Goal: Task Accomplishment & Management: Use online tool/utility

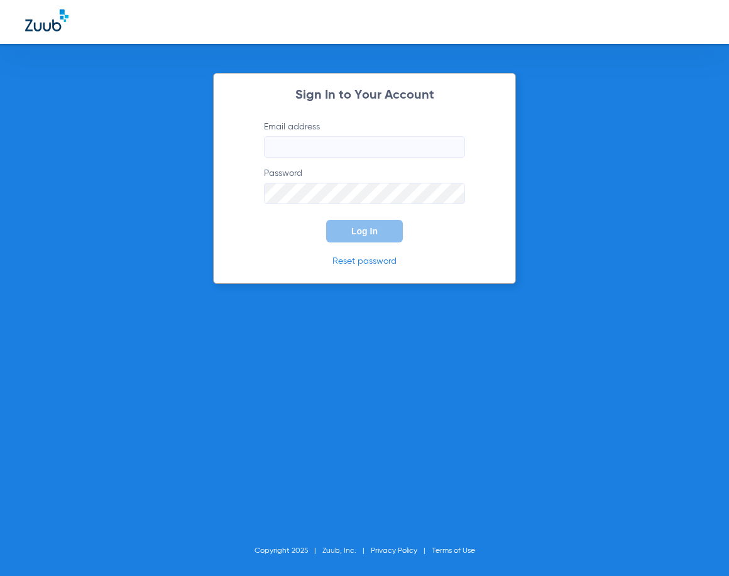
type input "[EMAIL_ADDRESS][DOMAIN_NAME]"
click at [352, 223] on button "Log In" at bounding box center [364, 231] width 77 height 23
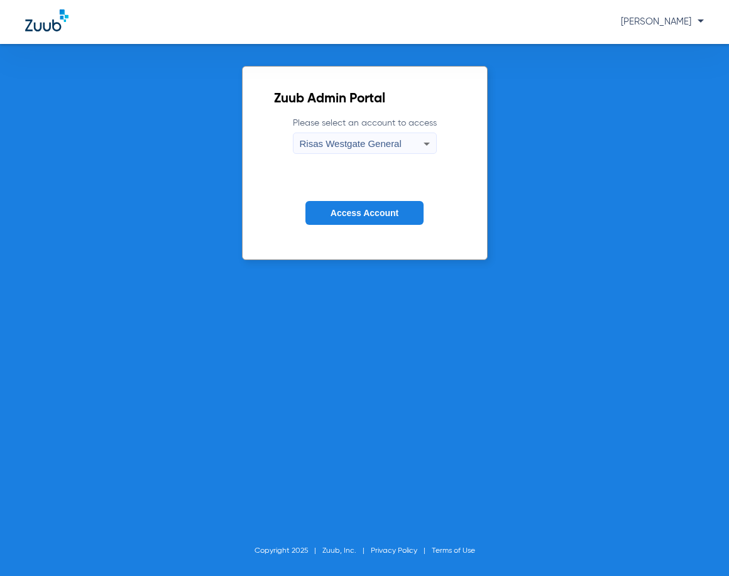
click at [356, 216] on span "Access Account" at bounding box center [364, 213] width 68 height 10
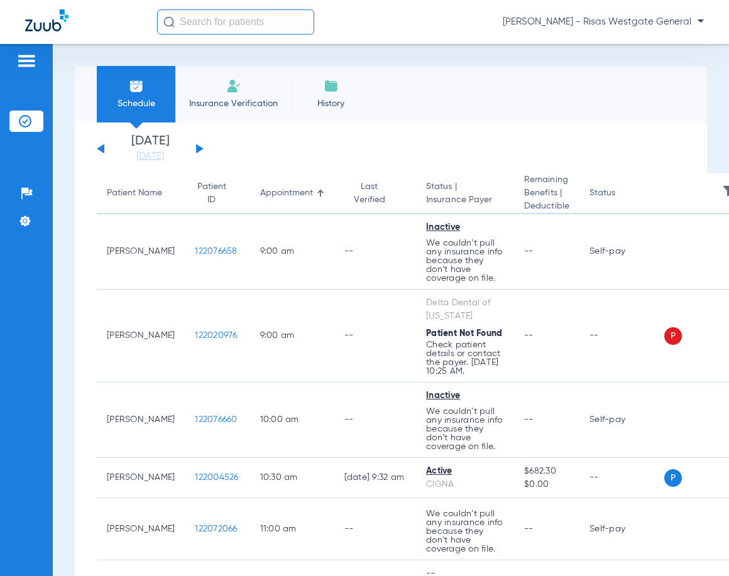
click at [194, 152] on div "Saturday 06-07-2025 Sunday 06-08-2025 Monday 06-09-2025 Tuesday 06-10-2025 Wedn…" at bounding box center [150, 149] width 107 height 28
click at [195, 151] on div "Saturday 06-07-2025 Sunday 06-08-2025 Monday 06-09-2025 Tuesday 06-10-2025 Wedn…" at bounding box center [150, 149] width 107 height 28
click at [200, 147] on button at bounding box center [200, 148] width 8 height 9
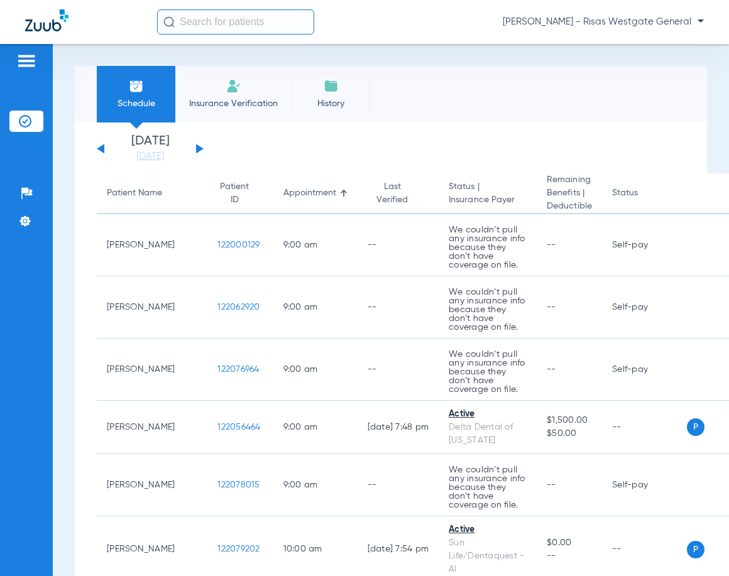
click at [198, 148] on button at bounding box center [200, 148] width 8 height 9
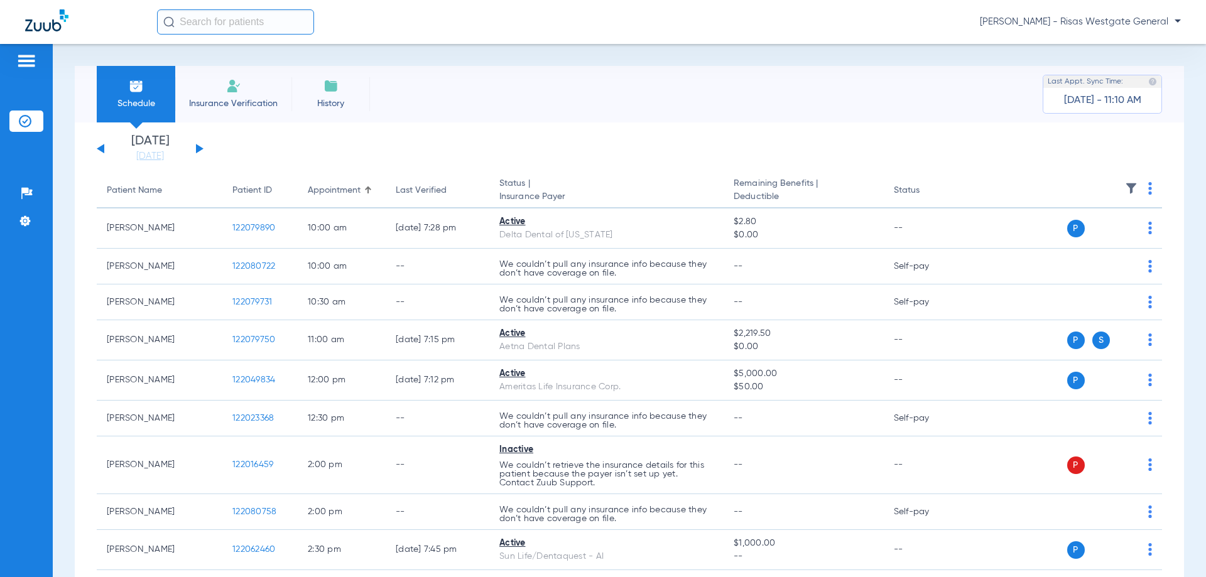
click at [217, 87] on li "Insurance Verification" at bounding box center [233, 94] width 116 height 57
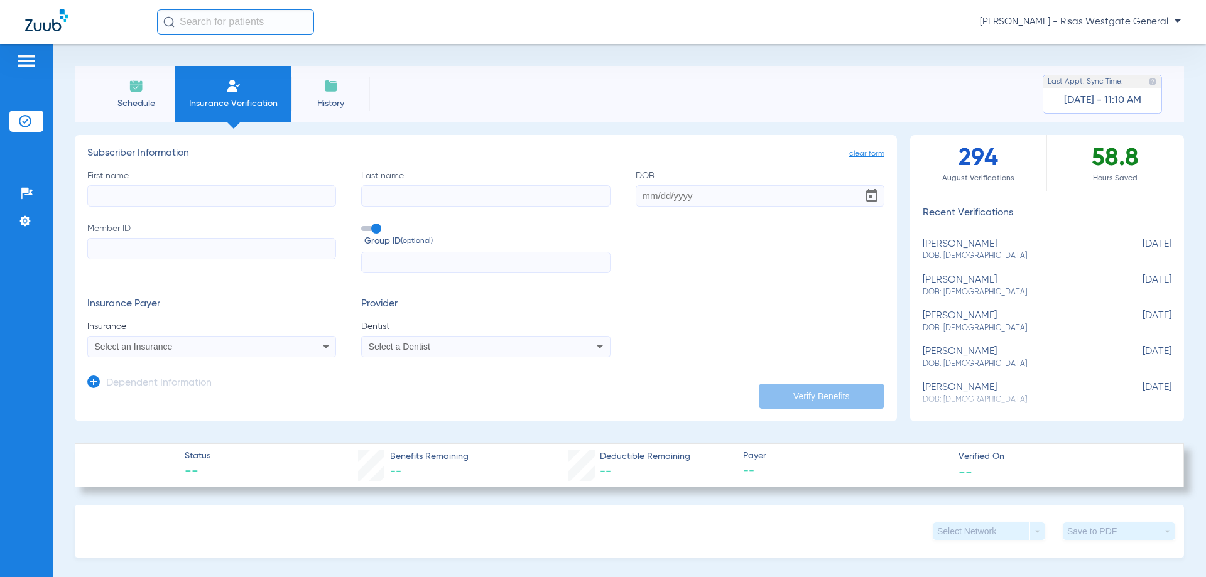
click at [134, 189] on input "First name" at bounding box center [211, 195] width 249 height 21
type input "[PERSON_NAME]"
type input "[DATE]"
type input "050000010070385"
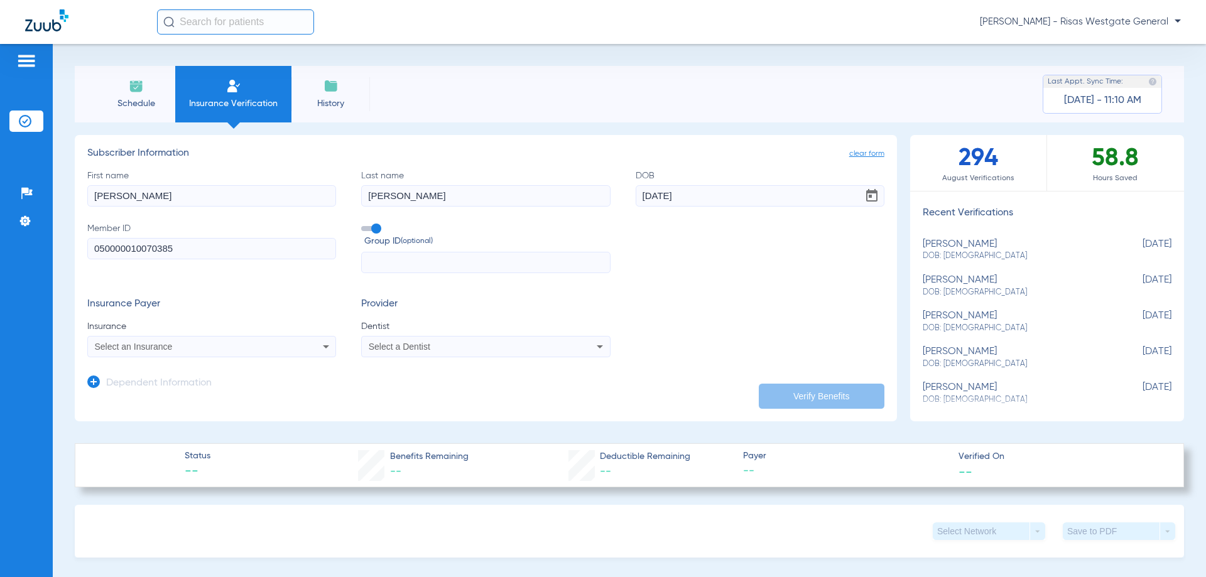
click at [200, 347] on div "Select an Insurance" at bounding box center [189, 346] width 188 height 9
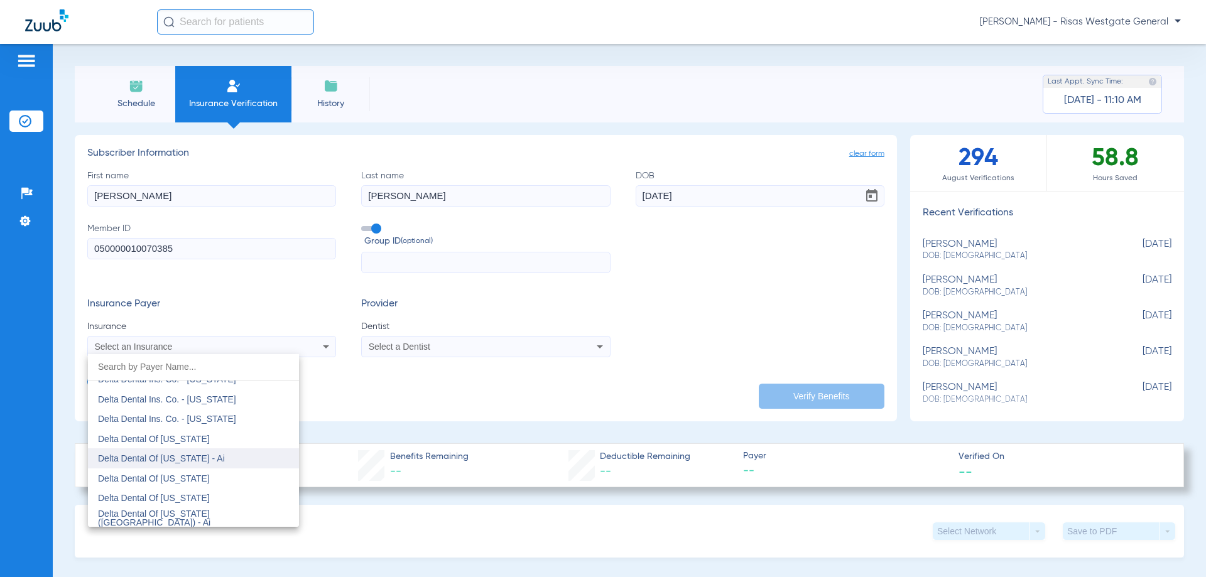
scroll to position [2264, 0]
click at [188, 487] on mat-option "Delta Dental Of [US_STATE]" at bounding box center [193, 481] width 211 height 20
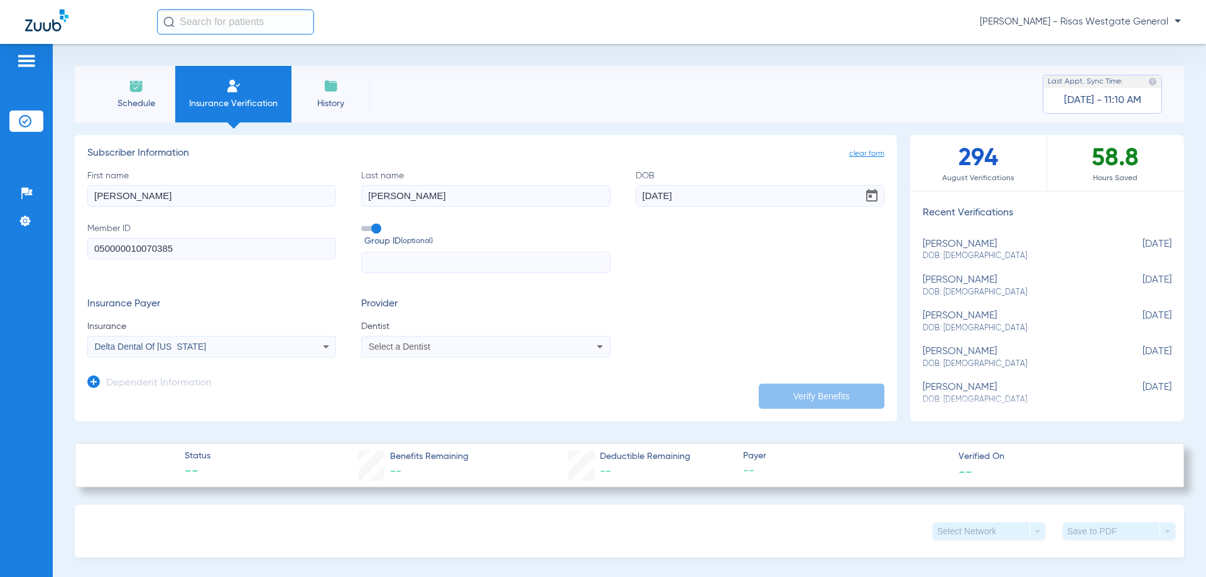
click at [393, 343] on span "Select a Dentist" at bounding box center [400, 347] width 62 height 10
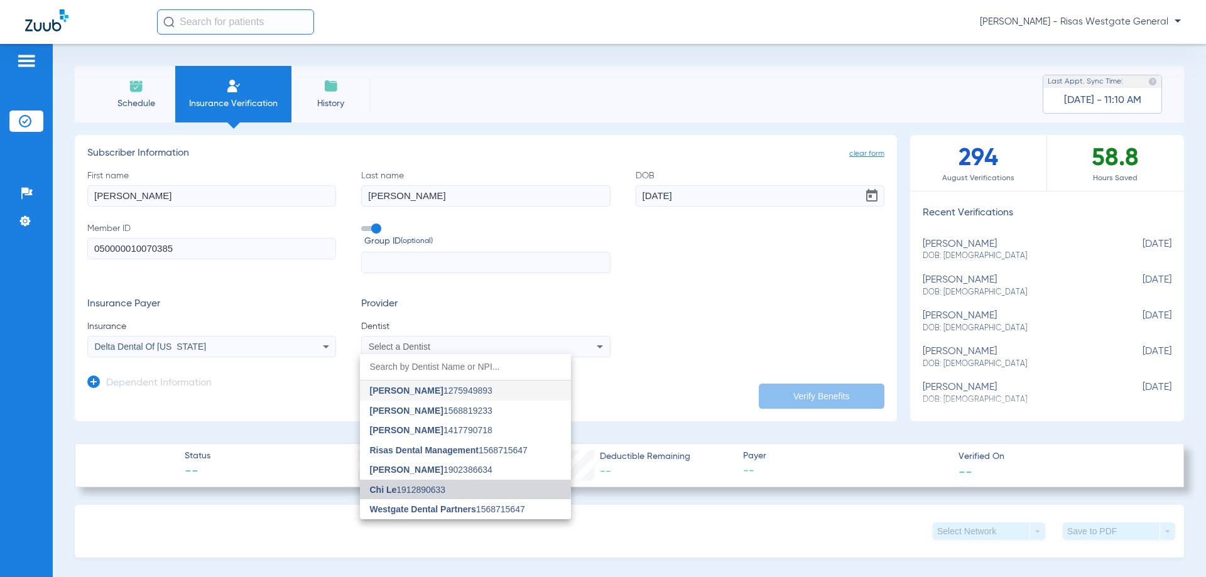
click at [418, 488] on span "Chi Le 1912890633" at bounding box center [408, 490] width 76 height 9
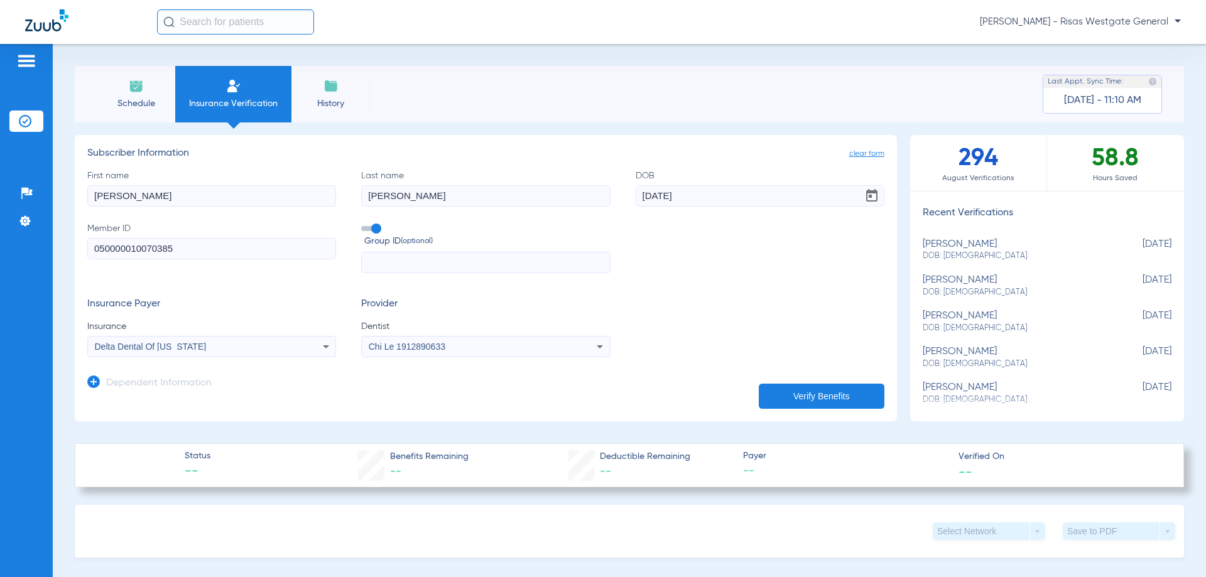
click at [728, 390] on button "Verify Benefits" at bounding box center [822, 396] width 126 height 25
click at [430, 260] on input "text" at bounding box center [485, 262] width 249 height 21
type input "[DEMOGRAPHIC_DATA]"
click at [125, 250] on input "050000010070385" at bounding box center [211, 248] width 249 height 21
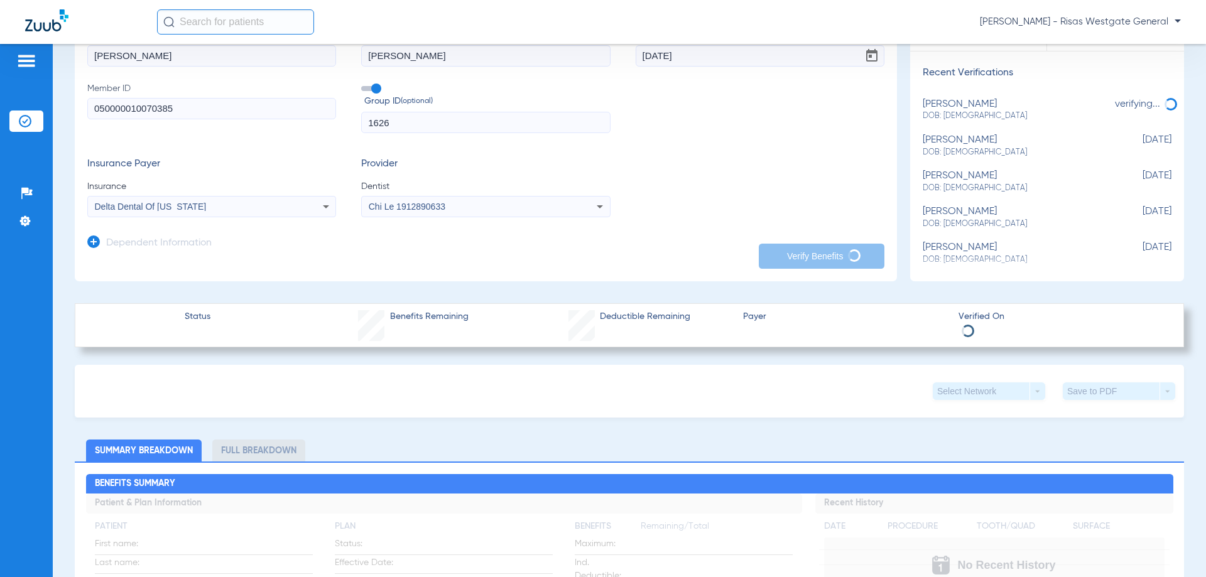
scroll to position [0, 0]
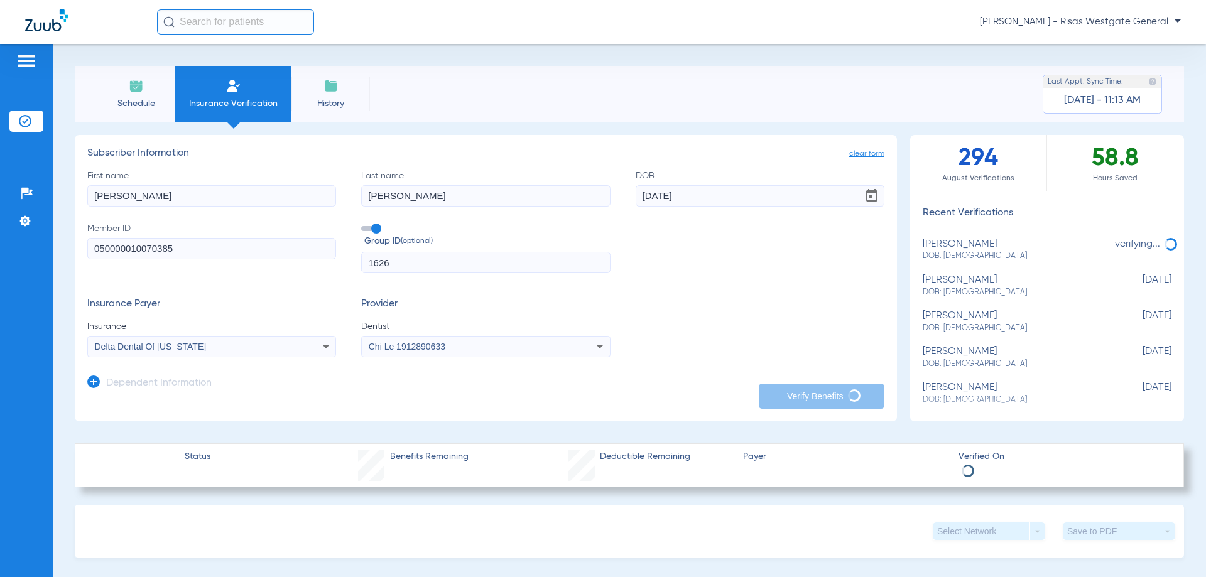
click at [131, 243] on input "050000010070385" at bounding box center [211, 248] width 249 height 21
type input "05000010070385"
click at [484, 109] on div "Schedule Insurance Verification History Last Appt. Sync Time: Today - 11:13 AM" at bounding box center [629, 94] width 1109 height 57
click at [952, 244] on div "[PERSON_NAME] DOB: [DEMOGRAPHIC_DATA]" at bounding box center [1016, 250] width 186 height 23
type input "[PERSON_NAME]"
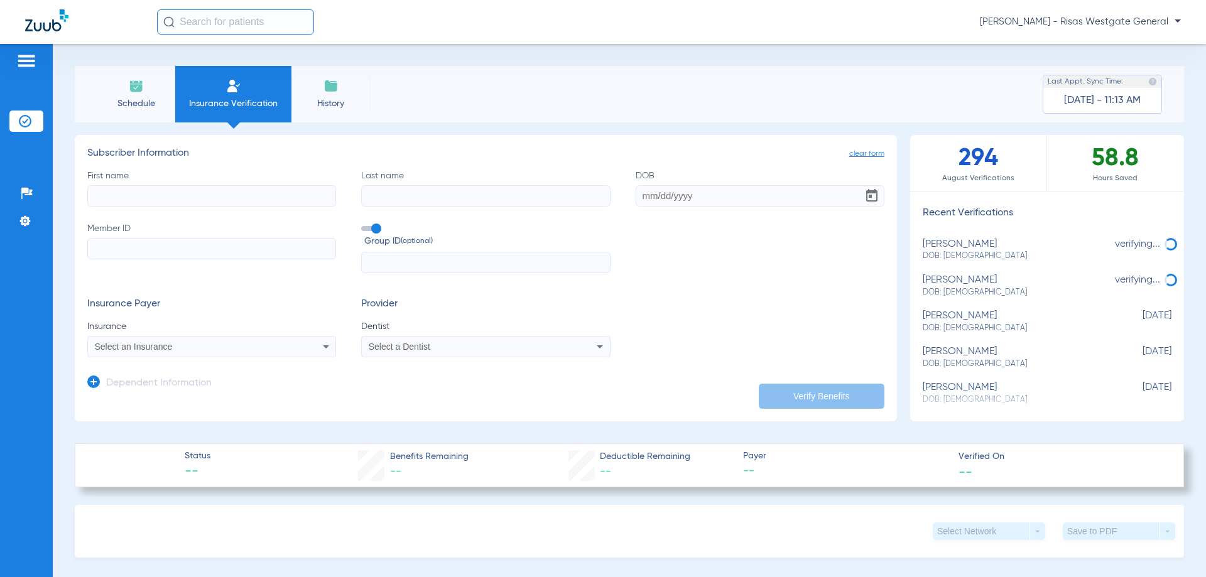
type input "[PERSON_NAME]"
type input "[DATE]"
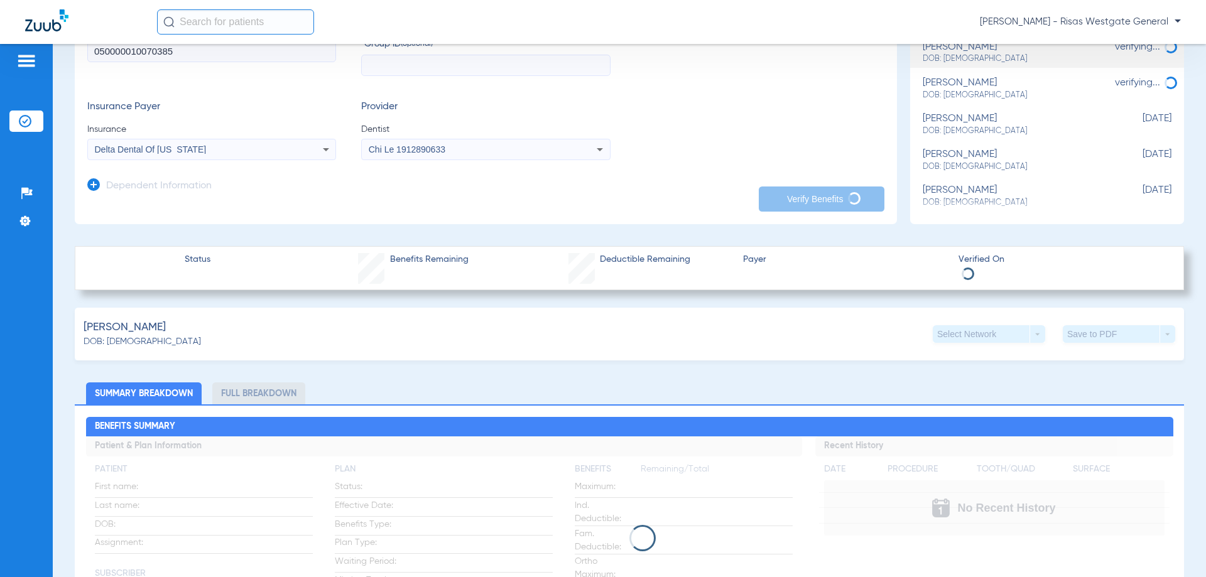
scroll to position [188, 0]
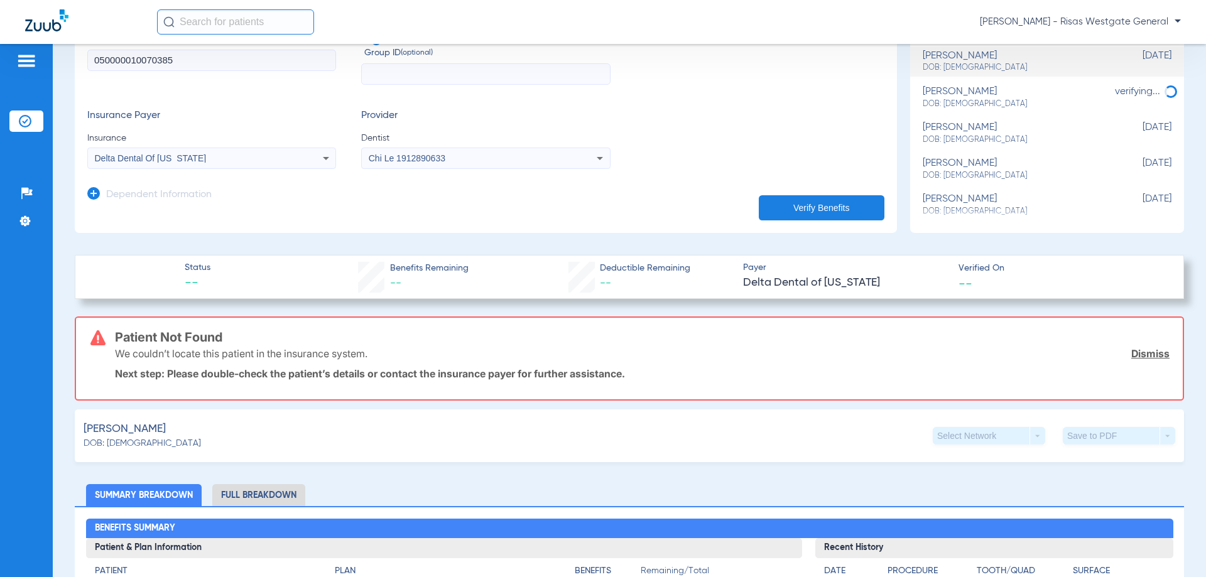
click at [571, 411] on div "[PERSON_NAME]: [DEMOGRAPHIC_DATA] Select Network arrow_drop_down Save to PDF ar…" at bounding box center [629, 436] width 1109 height 53
click at [564, 431] on div "[PERSON_NAME]: [DEMOGRAPHIC_DATA] Select Network arrow_drop_down Save to PDF ar…" at bounding box center [629, 436] width 1109 height 53
click at [128, 60] on input "050000010070385" at bounding box center [211, 60] width 249 height 21
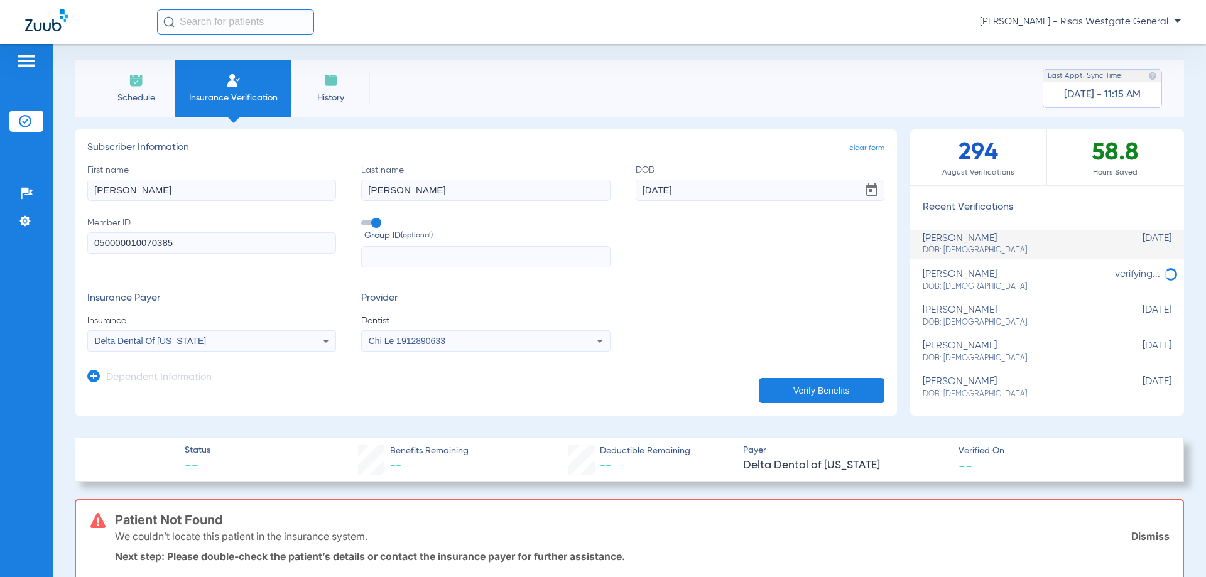
scroll to position [0, 0]
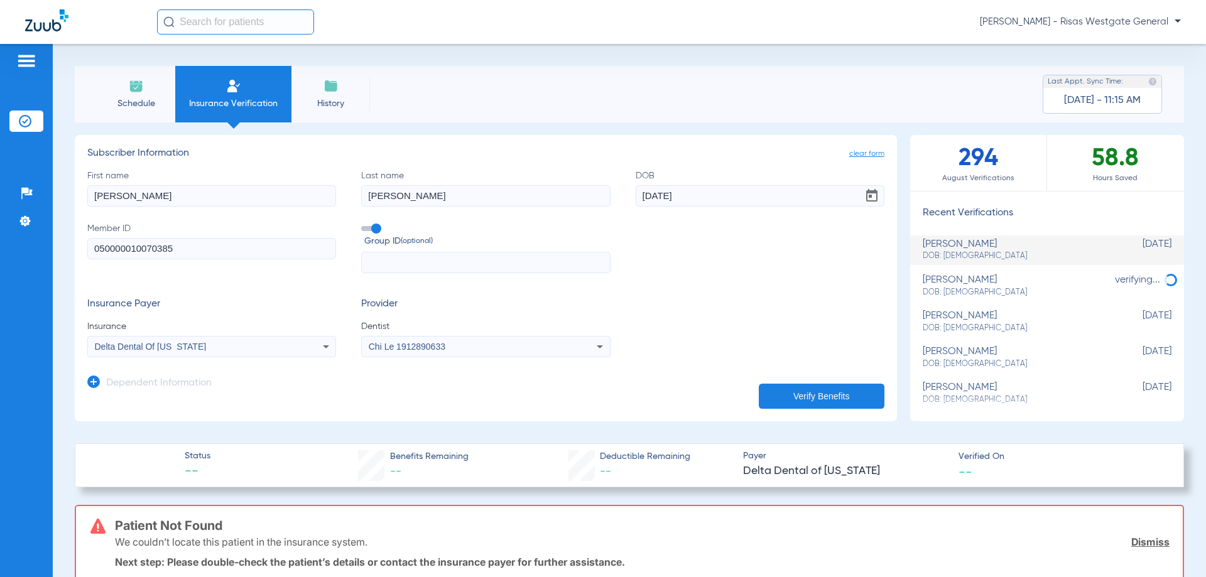
click at [128, 245] on input "050000010070385" at bounding box center [211, 248] width 249 height 21
type input "05000010070385"
click at [420, 248] on label "Group ID (optional)" at bounding box center [485, 235] width 249 height 27
click at [364, 224] on input "Group ID (optional)" at bounding box center [364, 224] width 0 height 0
click at [373, 228] on span at bounding box center [370, 228] width 19 height 5
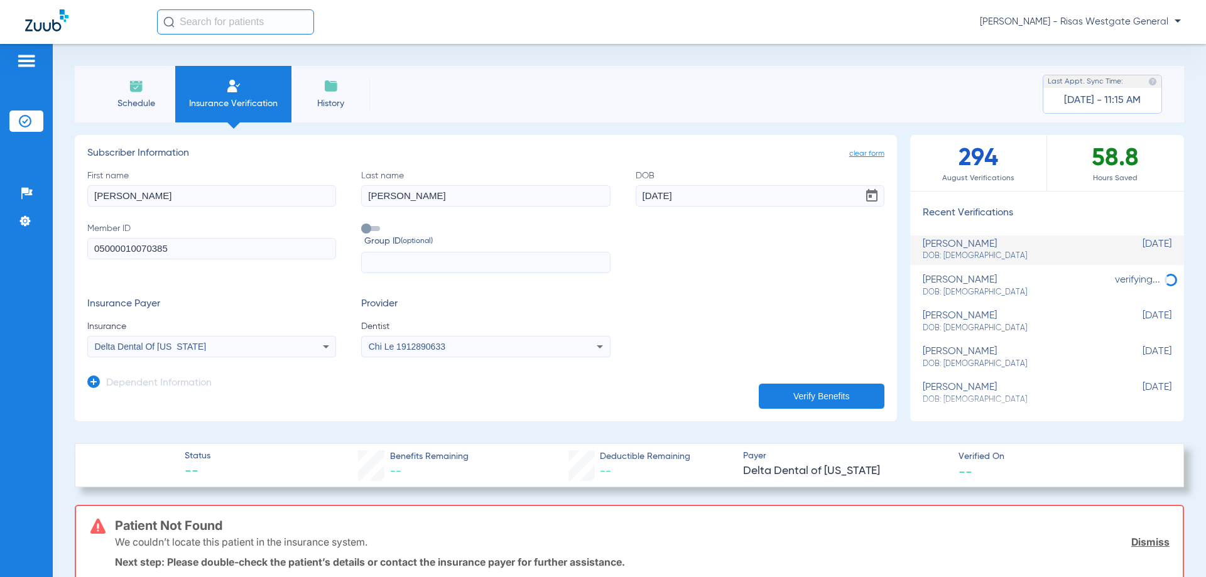
click at [364, 224] on input "Group ID (optional)" at bounding box center [364, 224] width 0 height 0
click at [386, 253] on input "text" at bounding box center [485, 262] width 249 height 21
type input "[DEMOGRAPHIC_DATA]"
click at [782, 398] on button "Verify Benefits" at bounding box center [822, 396] width 126 height 25
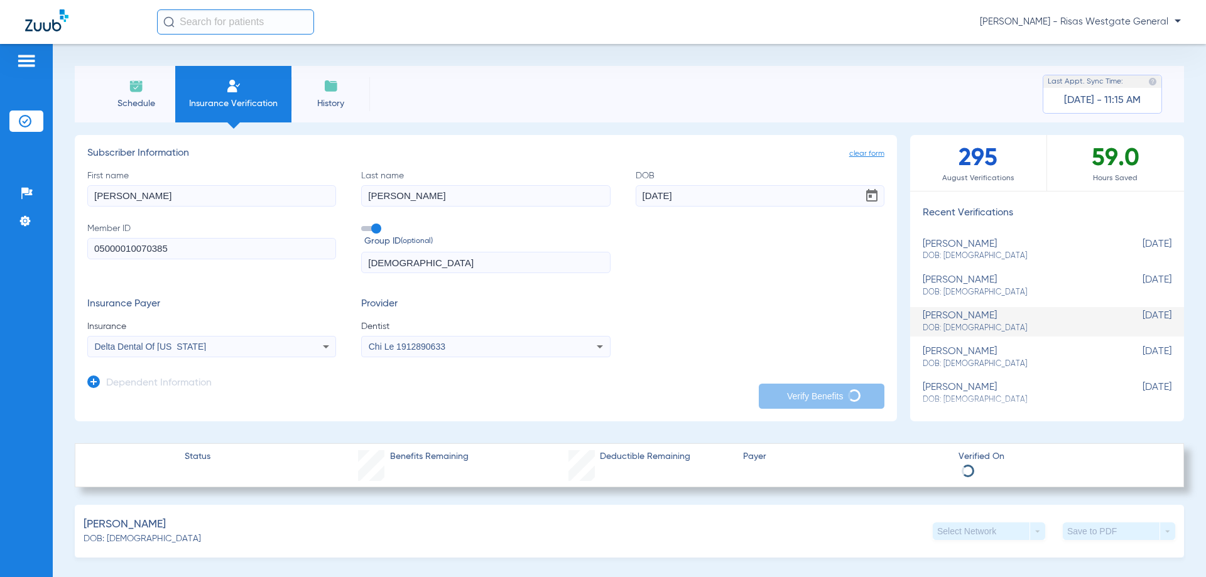
click at [974, 330] on span "DOB: [DEMOGRAPHIC_DATA]" at bounding box center [1016, 328] width 186 height 11
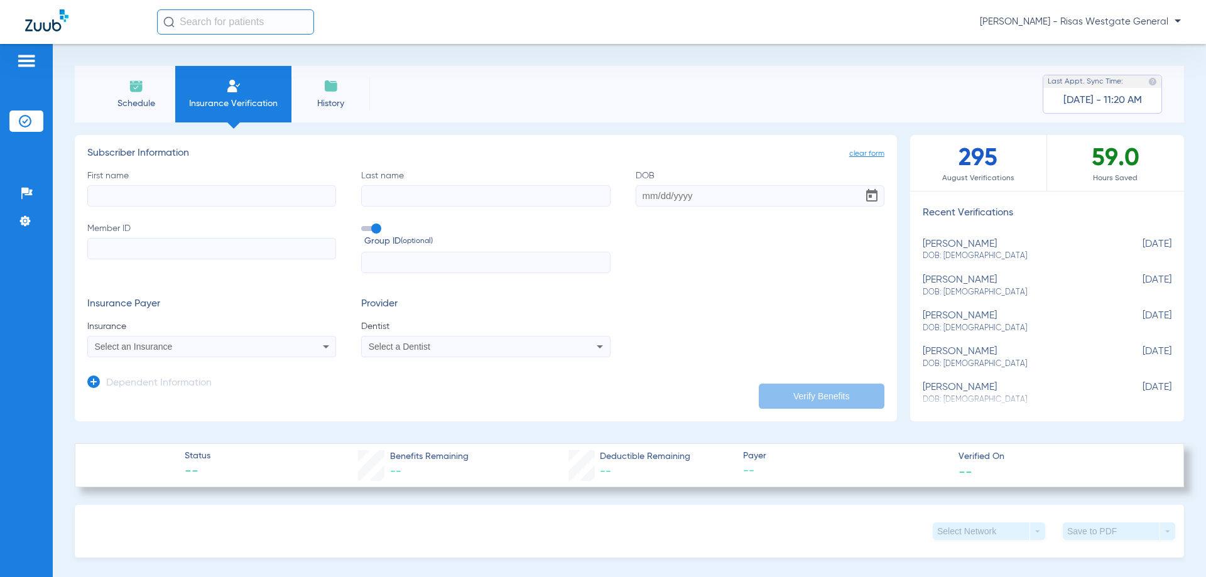
click at [952, 318] on div "[PERSON_NAME] DOB: [DEMOGRAPHIC_DATA]" at bounding box center [1016, 321] width 186 height 23
type input "[PERSON_NAME]"
type input "[DATE]"
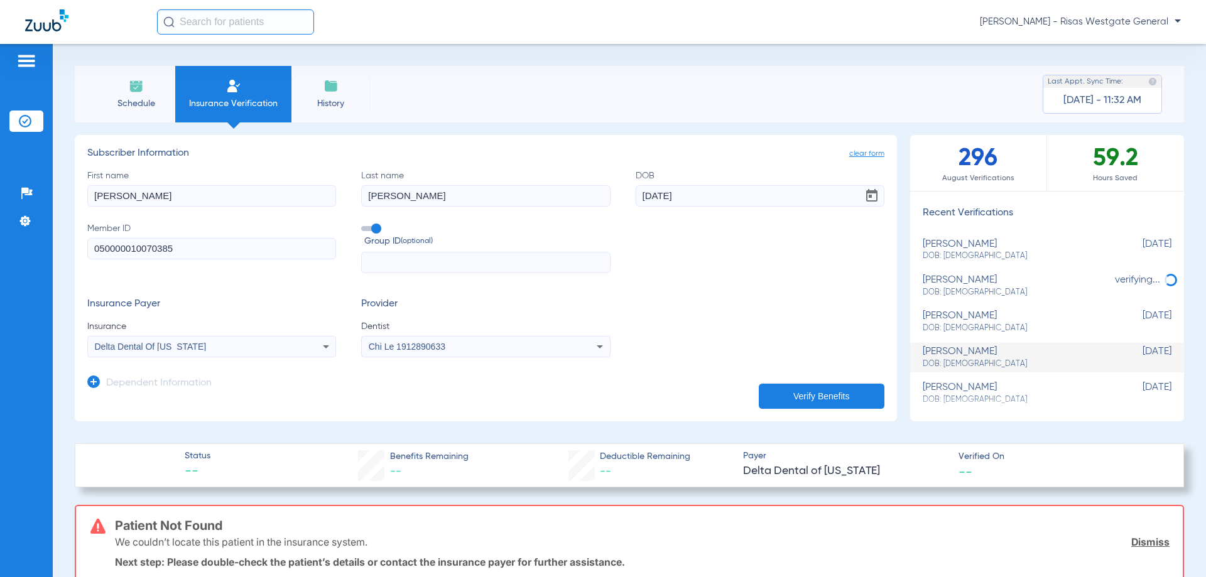
click at [984, 252] on span "DOB: [DEMOGRAPHIC_DATA]" at bounding box center [1016, 256] width 186 height 11
type input "05000010070385"
type input "[DEMOGRAPHIC_DATA]"
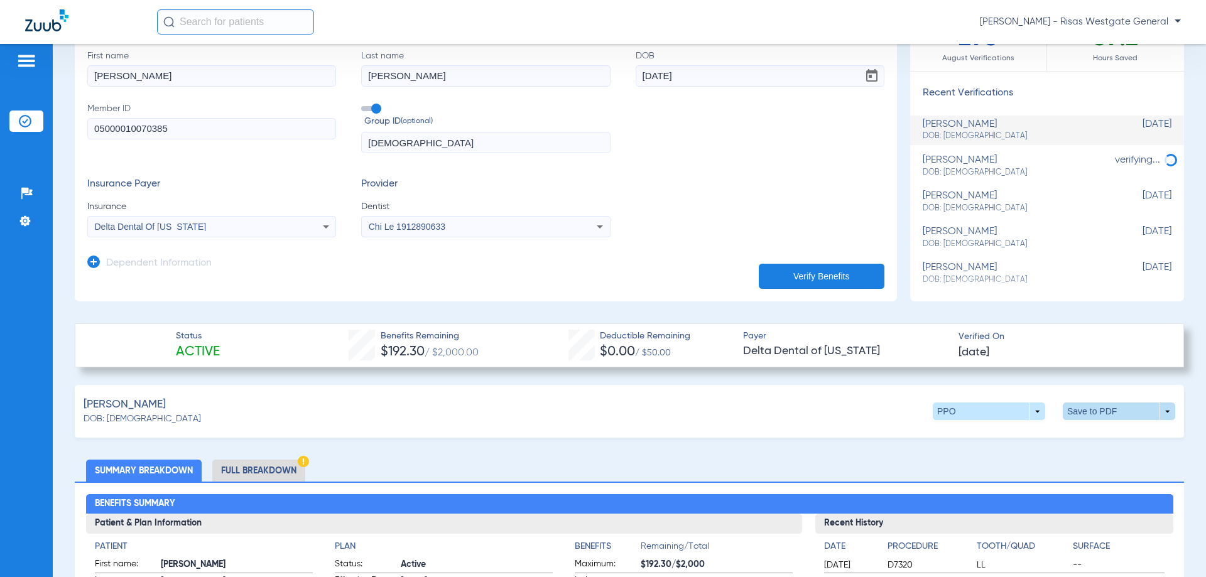
scroll to position [188, 0]
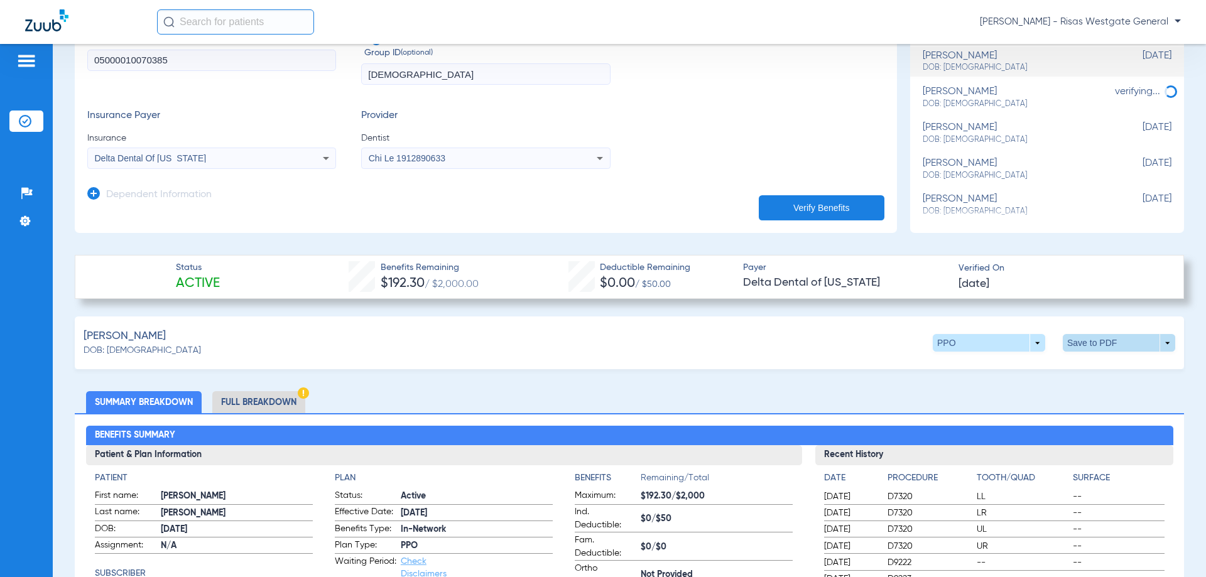
click at [1078, 334] on span at bounding box center [1119, 343] width 112 height 18
click at [683, 362] on div at bounding box center [603, 288] width 1206 height 577
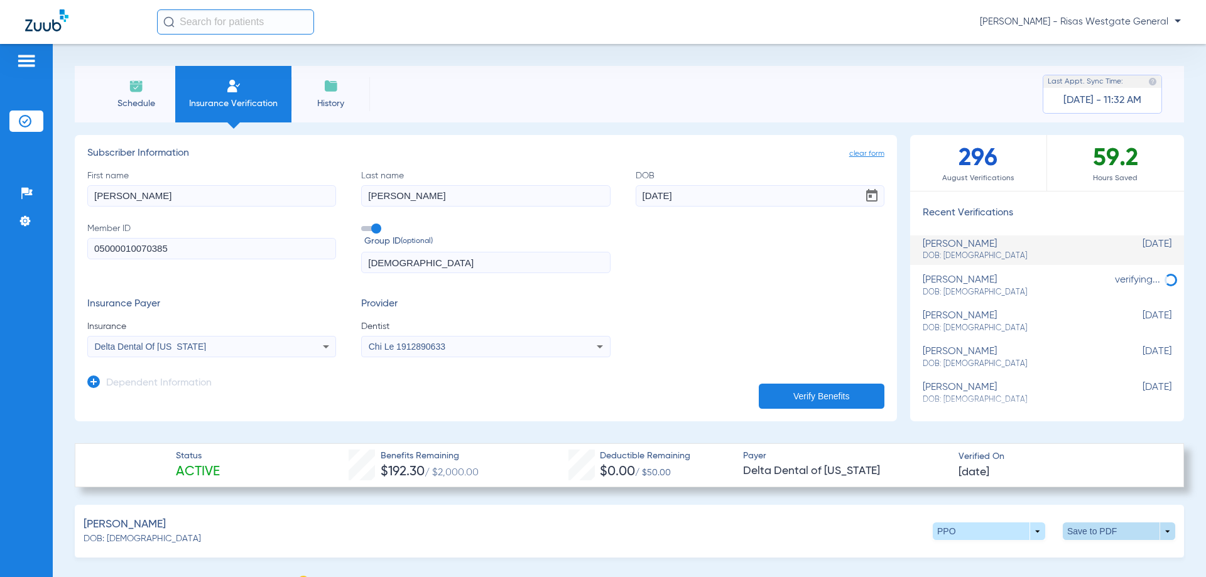
click at [1071, 537] on span at bounding box center [1119, 532] width 112 height 18
click at [1023, 546] on button "insert_drive_file Save to PDF" at bounding box center [1002, 555] width 95 height 25
